Goal: Transaction & Acquisition: Purchase product/service

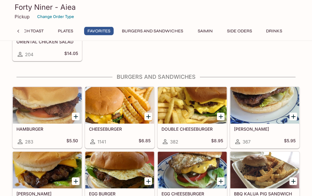
scroll to position [1393, 0]
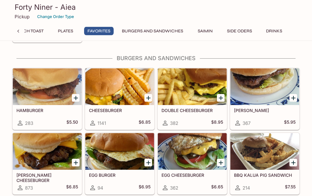
click at [166, 33] on button "Burgers and Sandwiches" at bounding box center [153, 31] width 68 height 9
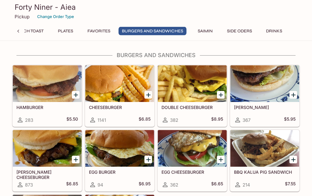
scroll to position [1397, 0]
click at [61, 34] on button "Plates" at bounding box center [65, 31] width 27 height 9
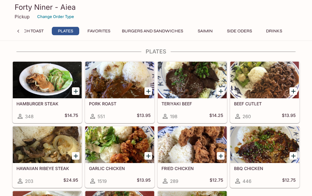
scroll to position [1028, 0]
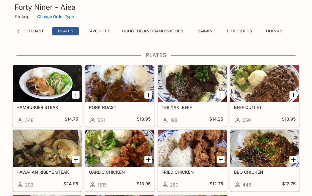
click at [275, 82] on div at bounding box center [265, 83] width 69 height 37
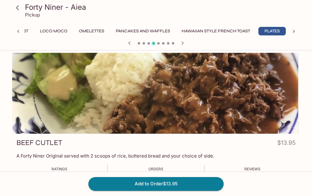
scroll to position [0, 106]
click at [21, 11] on icon at bounding box center [17, 7] width 11 height 11
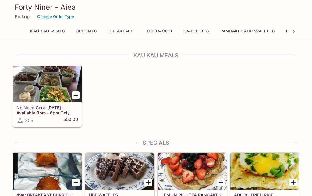
scroll to position [24, 0]
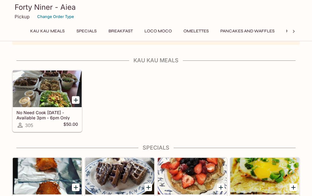
click at [46, 88] on div at bounding box center [47, 88] width 69 height 37
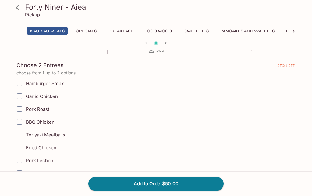
scroll to position [138, 0]
click at [221, 182] on label "Chef's Special of the Day - Ask Us!" at bounding box center [125, 186] width 224 height 13
click at [26, 182] on input "Chef's Special of the Day - Ask Us!" at bounding box center [19, 186] width 12 height 12
checkbox input "true"
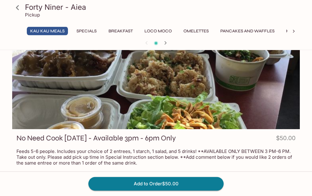
scroll to position [5, 0]
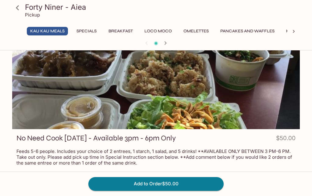
click at [18, 7] on icon at bounding box center [17, 7] width 3 height 5
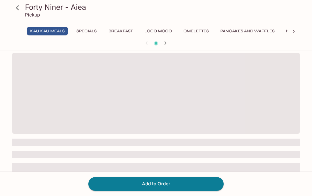
scroll to position [5, 0]
